Goal: Task Accomplishment & Management: Use online tool/utility

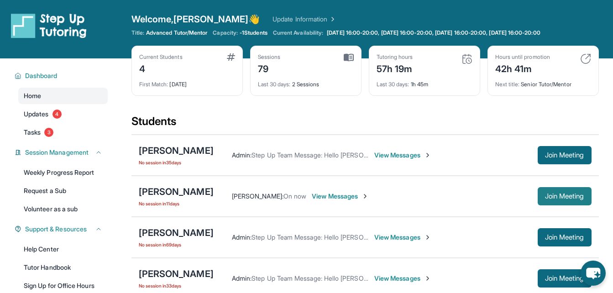
click at [548, 198] on span "Join Meeting" at bounding box center [564, 196] width 39 height 5
click at [553, 195] on span "Join Meeting" at bounding box center [564, 196] width 39 height 5
